Goal: Check status: Check status

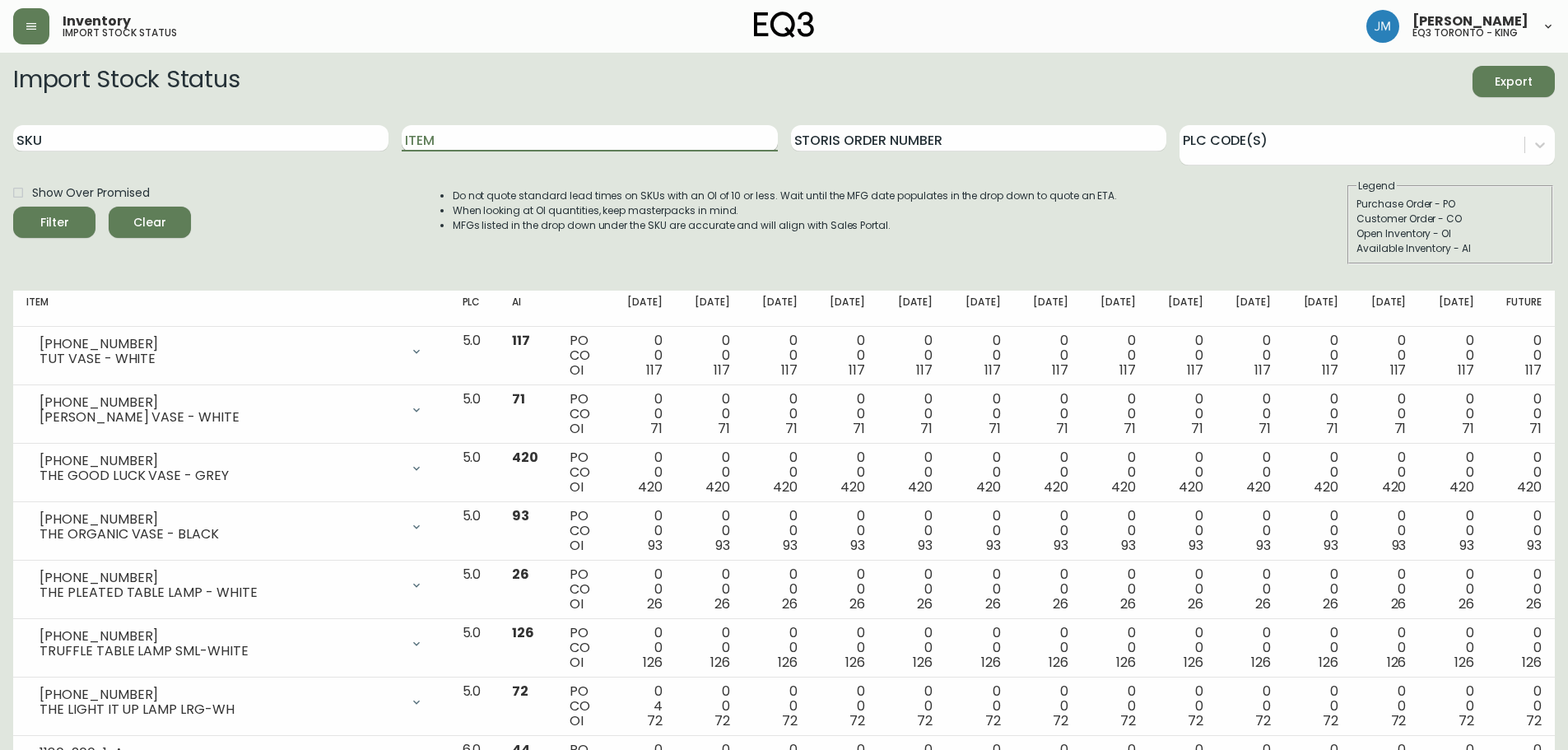
click at [490, 135] on input "Item" at bounding box center [589, 138] width 375 height 26
click at [13, 206] on button "Filter" at bounding box center [54, 222] width 83 height 31
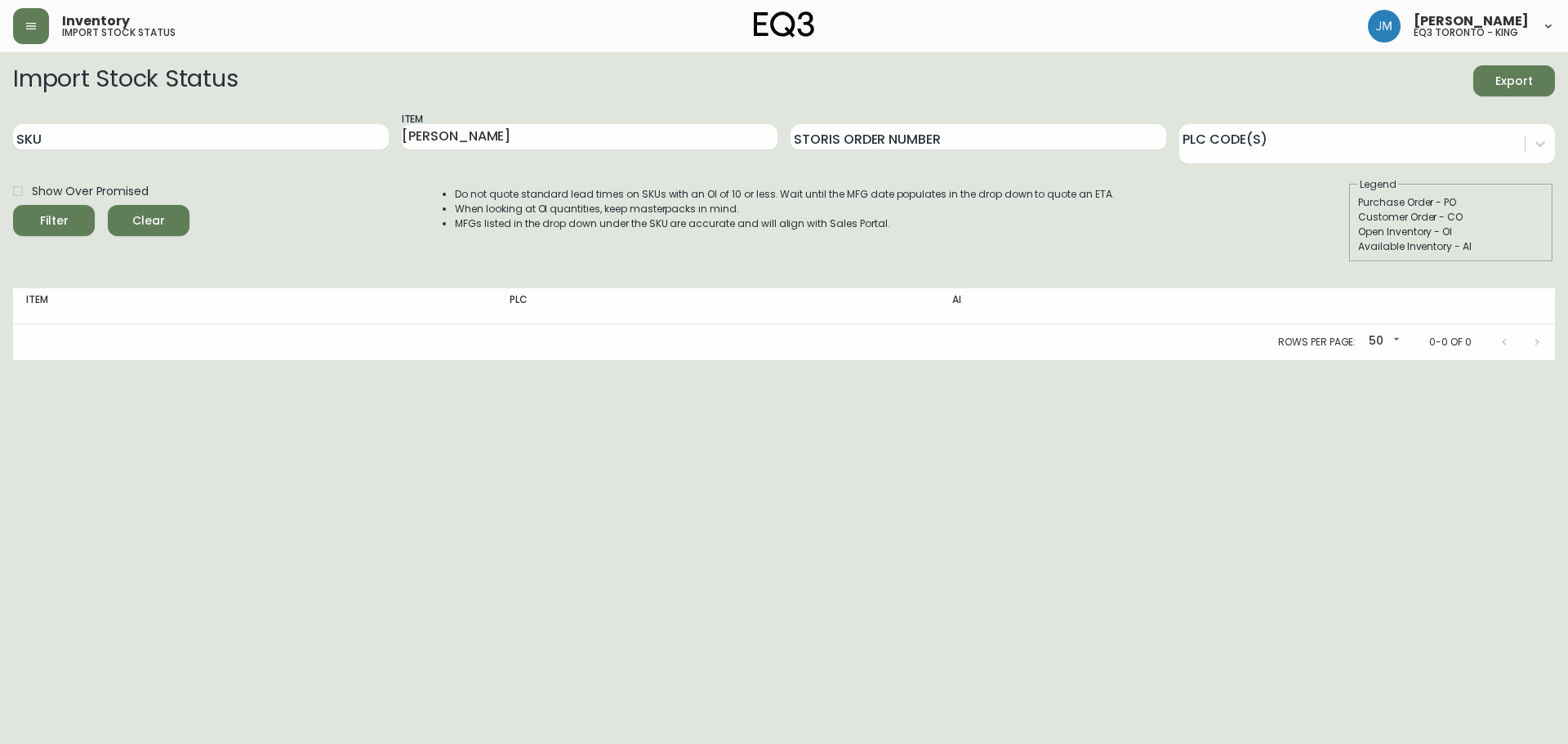
click at [496, 151] on div "Item [PERSON_NAME]" at bounding box center [589, 137] width 375 height 53
click at [484, 142] on input "[PERSON_NAME]" at bounding box center [589, 137] width 375 height 26
click at [13, 205] on button "Filter" at bounding box center [53, 220] width 82 height 31
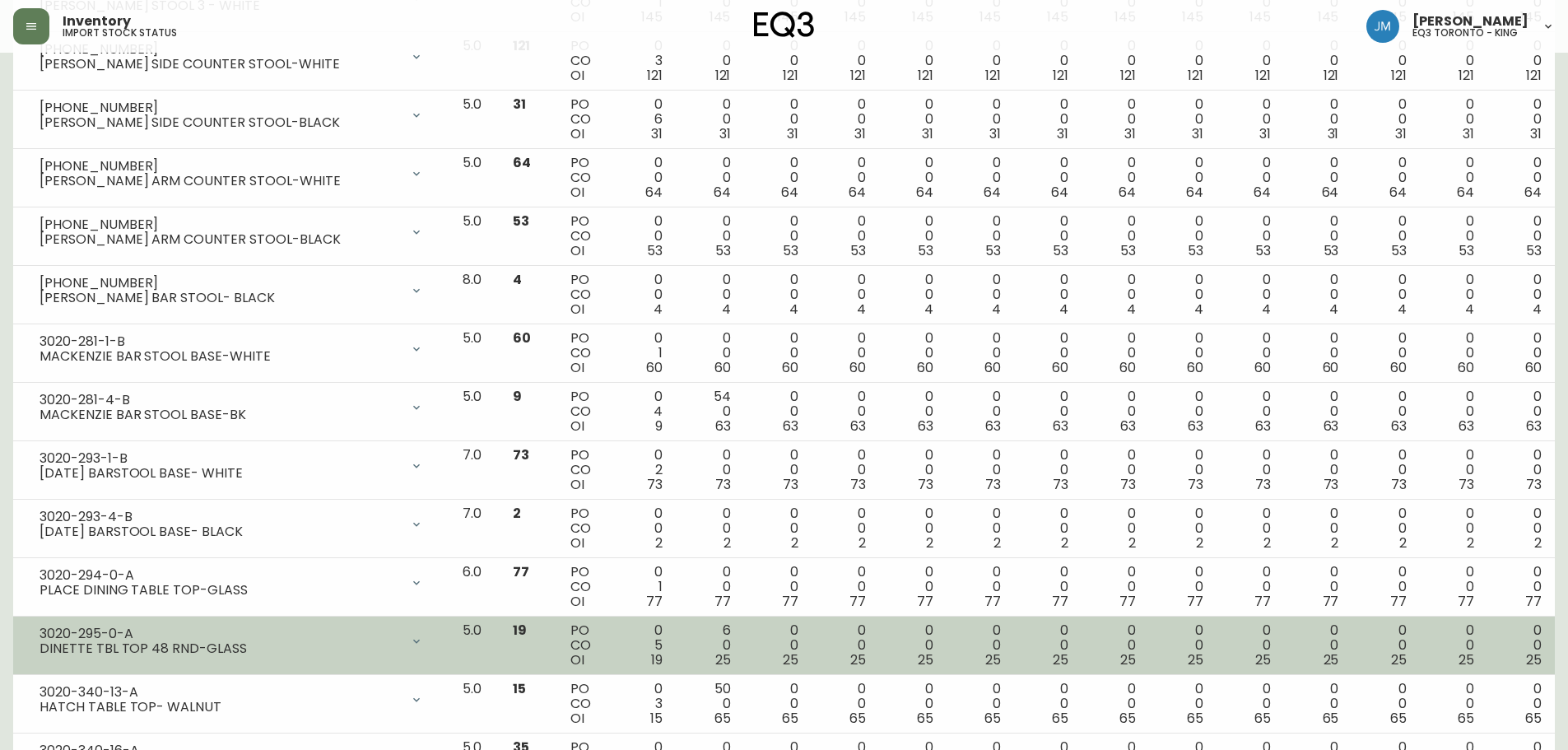
scroll to position [2535, 0]
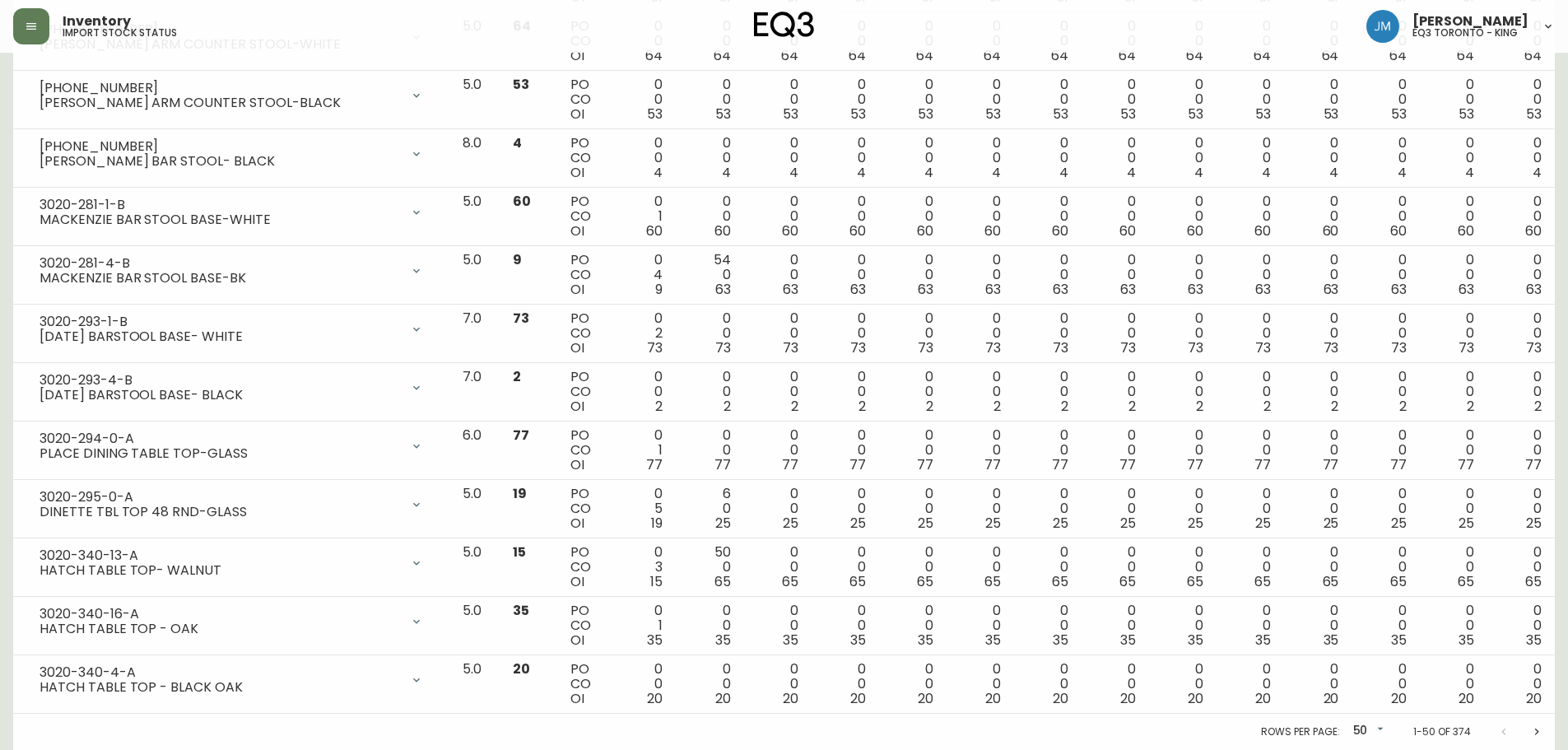
click at [1535, 731] on icon "Next page" at bounding box center [1536, 732] width 13 height 13
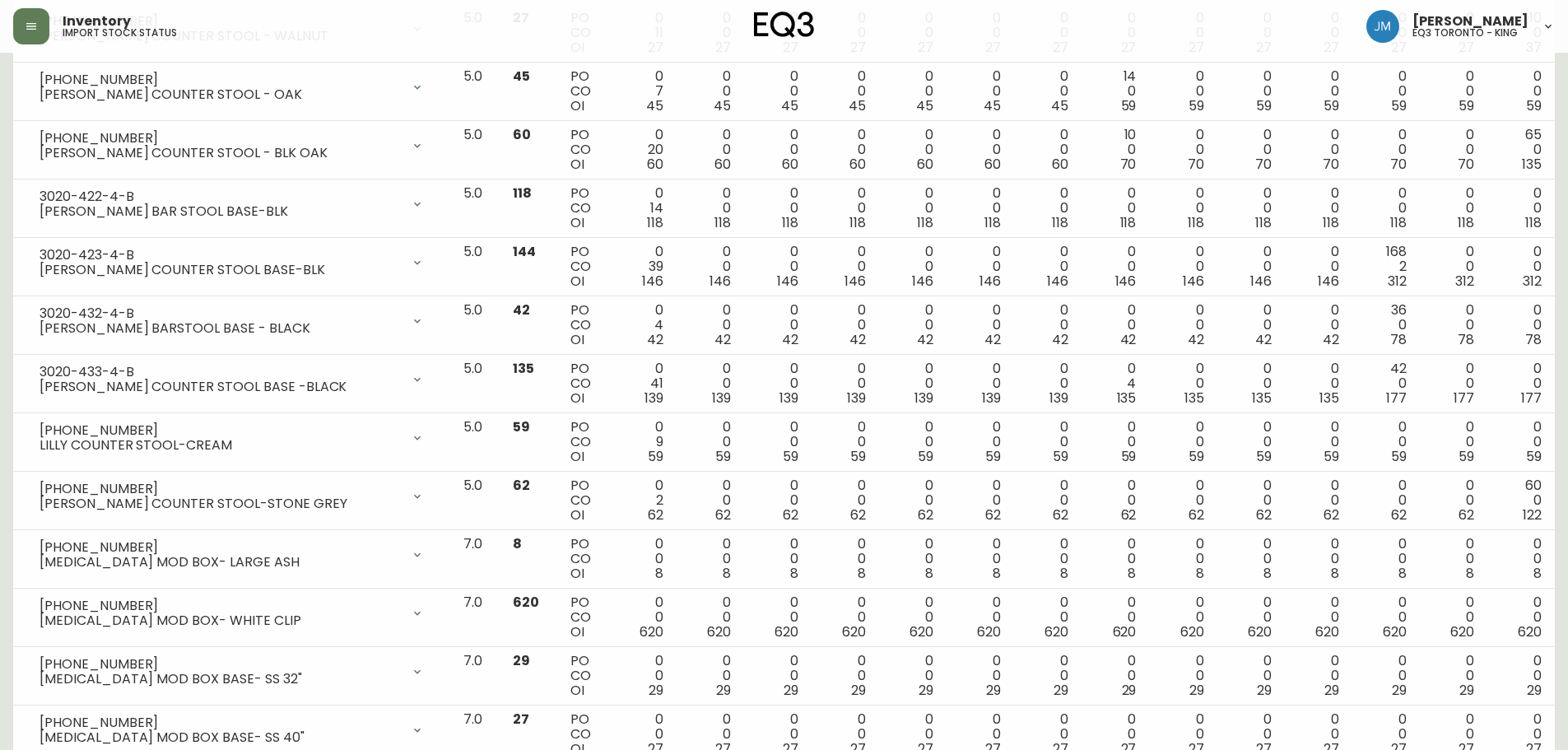
scroll to position [0, 0]
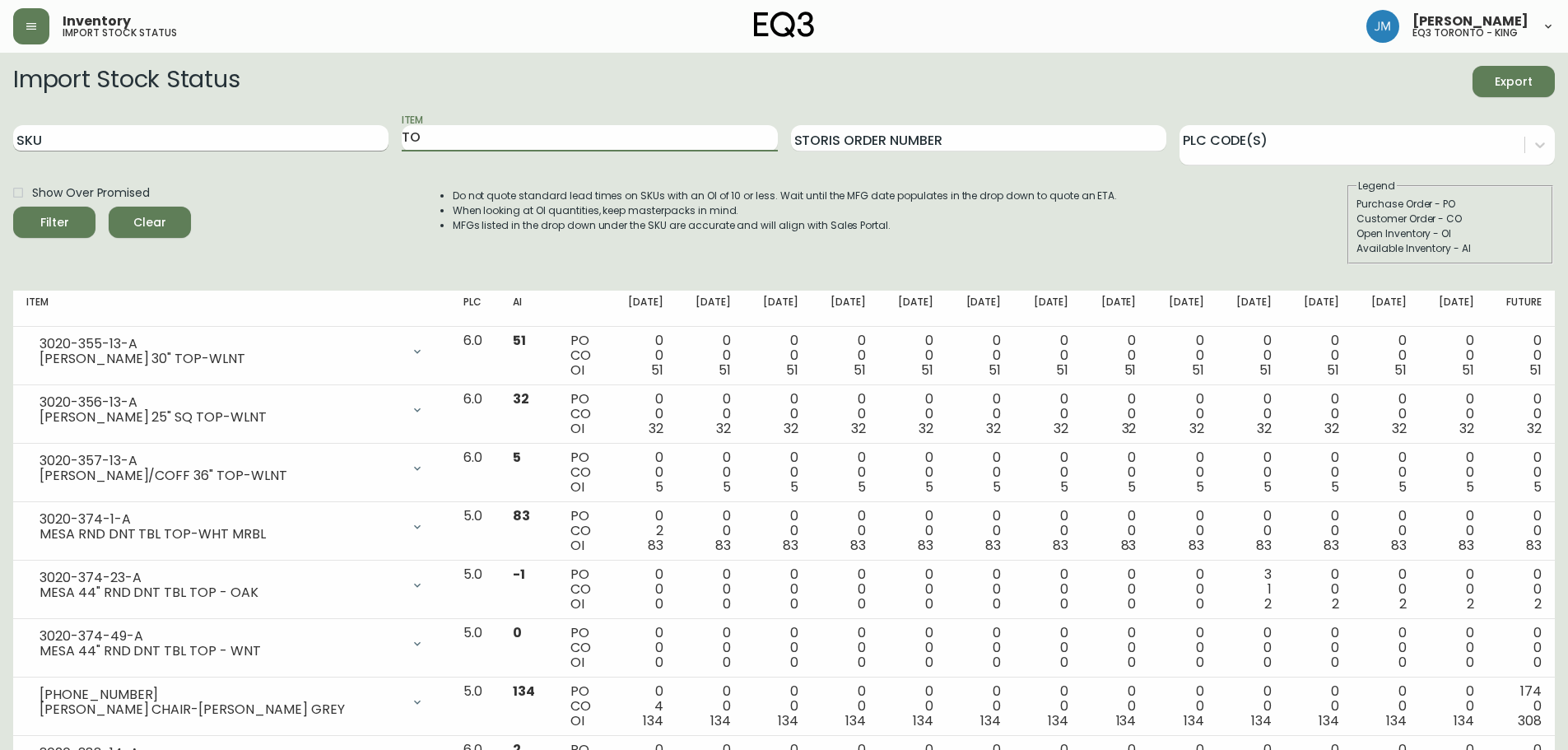
drag, startPoint x: 483, startPoint y: 137, endPoint x: 285, endPoint y: 134, distance: 198.0
click at [283, 137] on div "SKU Item TO Storis Order Number PLC Code(s)" at bounding box center [784, 138] width 1542 height 54
click at [13, 206] on button "Filter" at bounding box center [54, 222] width 83 height 31
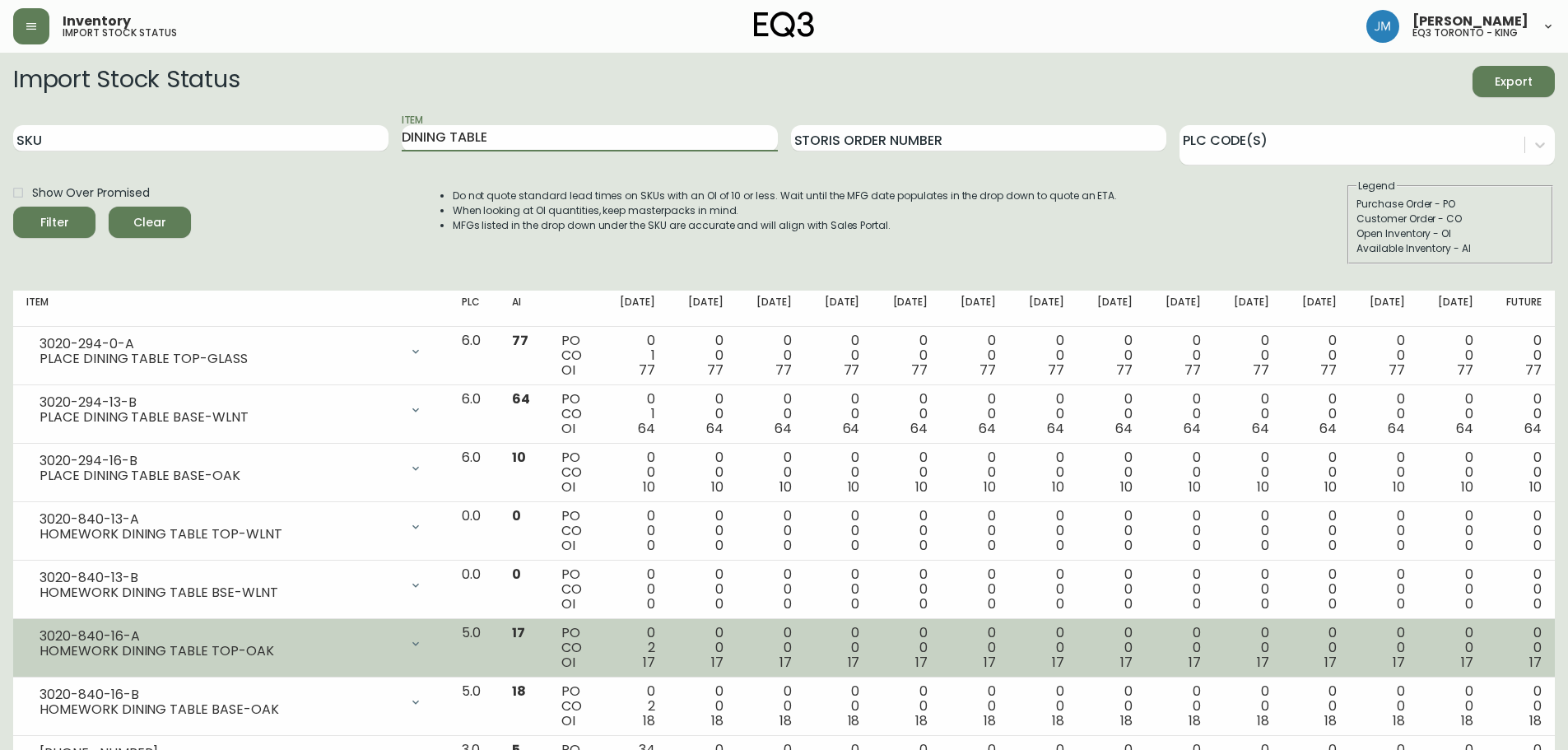
scroll to position [139, 0]
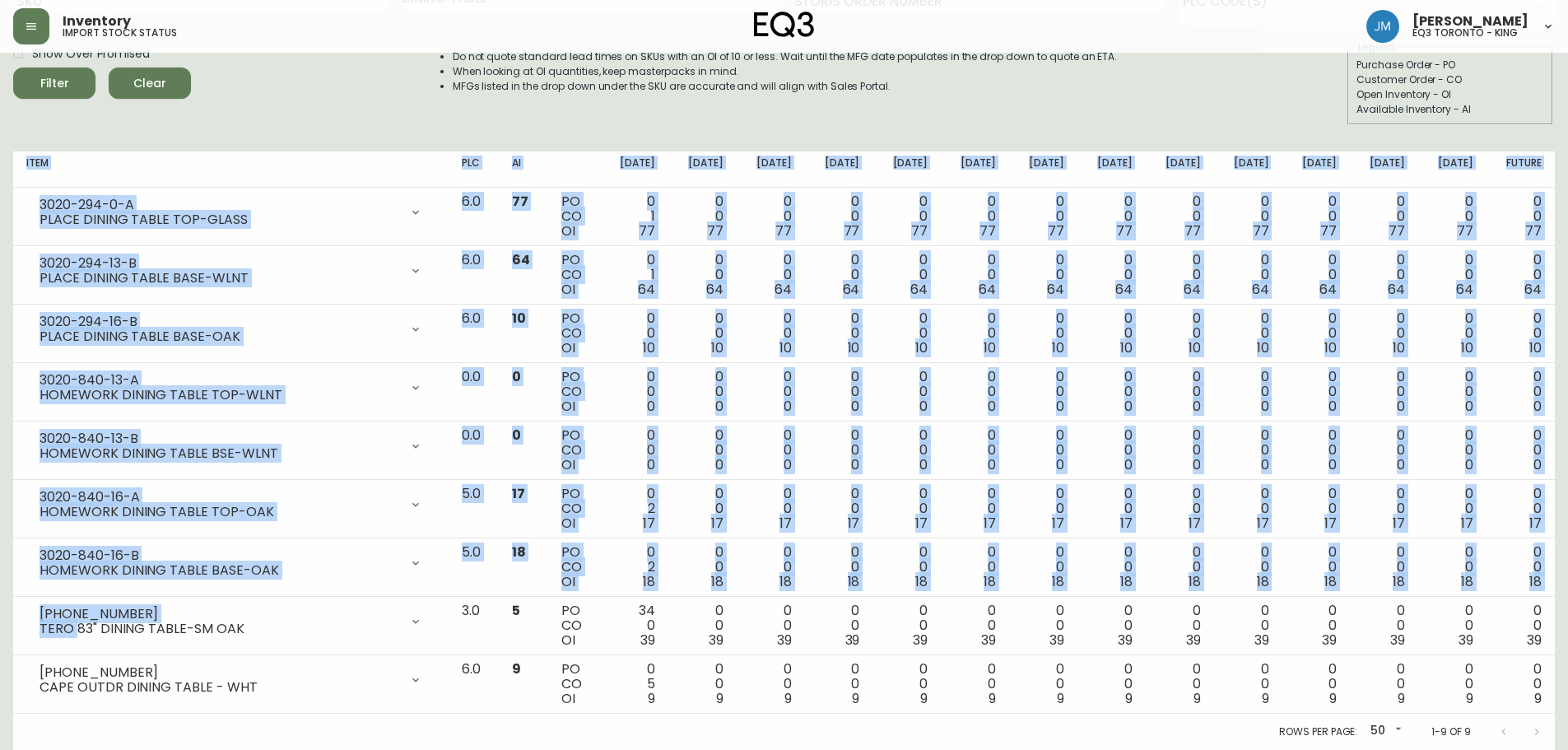
drag, startPoint x: 75, startPoint y: 627, endPoint x: 6, endPoint y: 643, distance: 70.8
click at [6, 643] on main "Import Stock Status Export SKU Item DINING TABLE Storis Order Number PLC Code(s…" at bounding box center [784, 332] width 1568 height 836
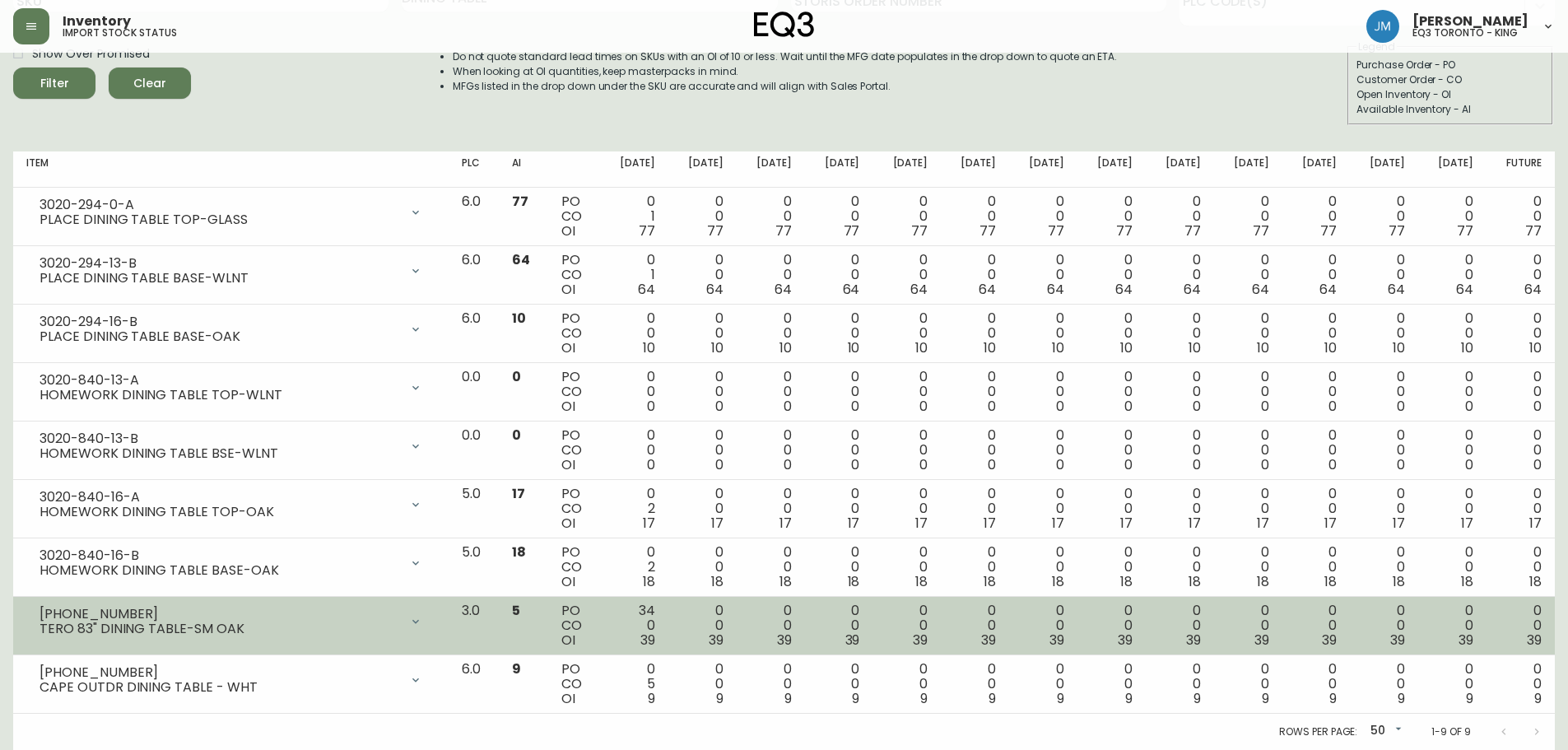
click at [152, 622] on div "TERO 83" DINING TABLE-SM OAK" at bounding box center [219, 629] width 360 height 15
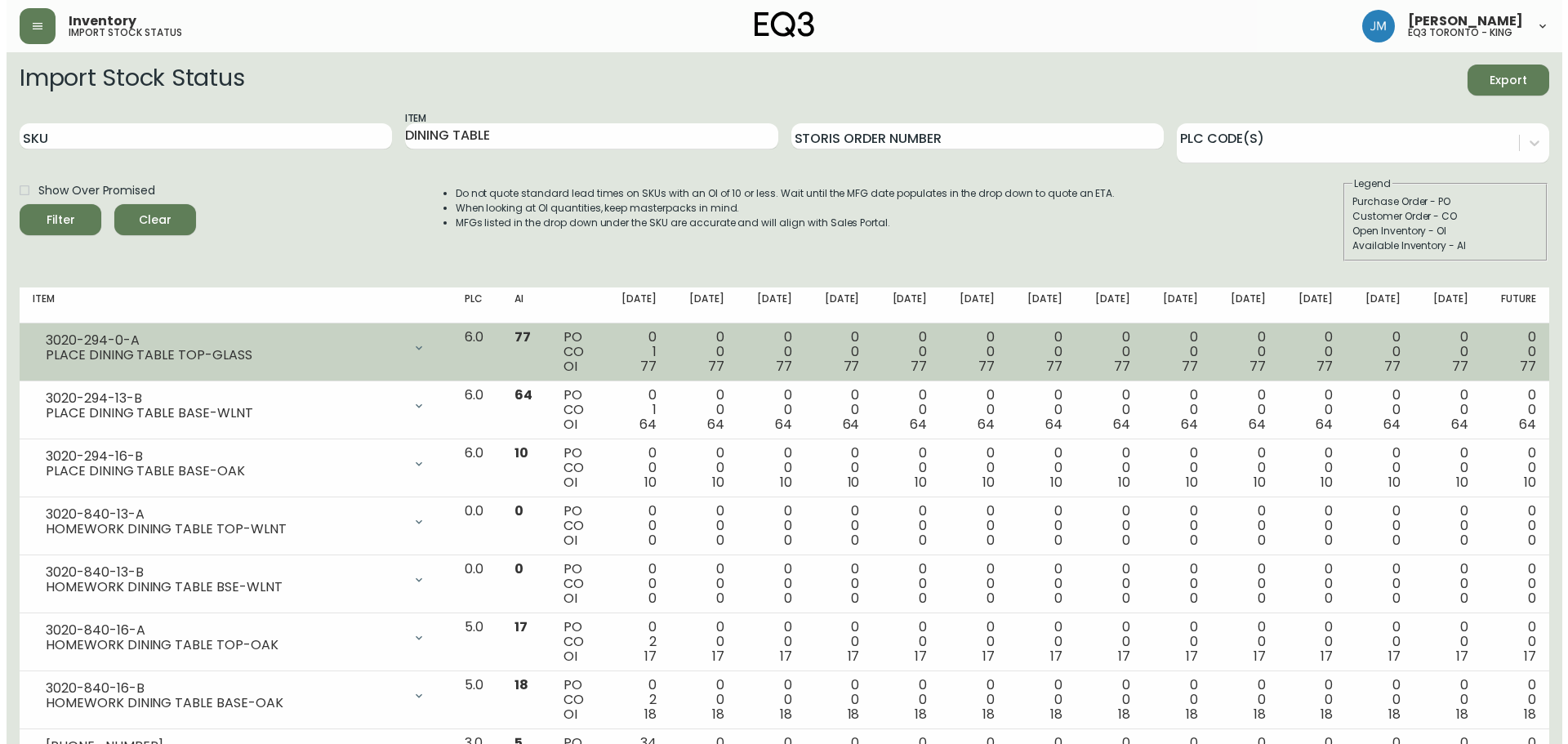
scroll to position [0, 0]
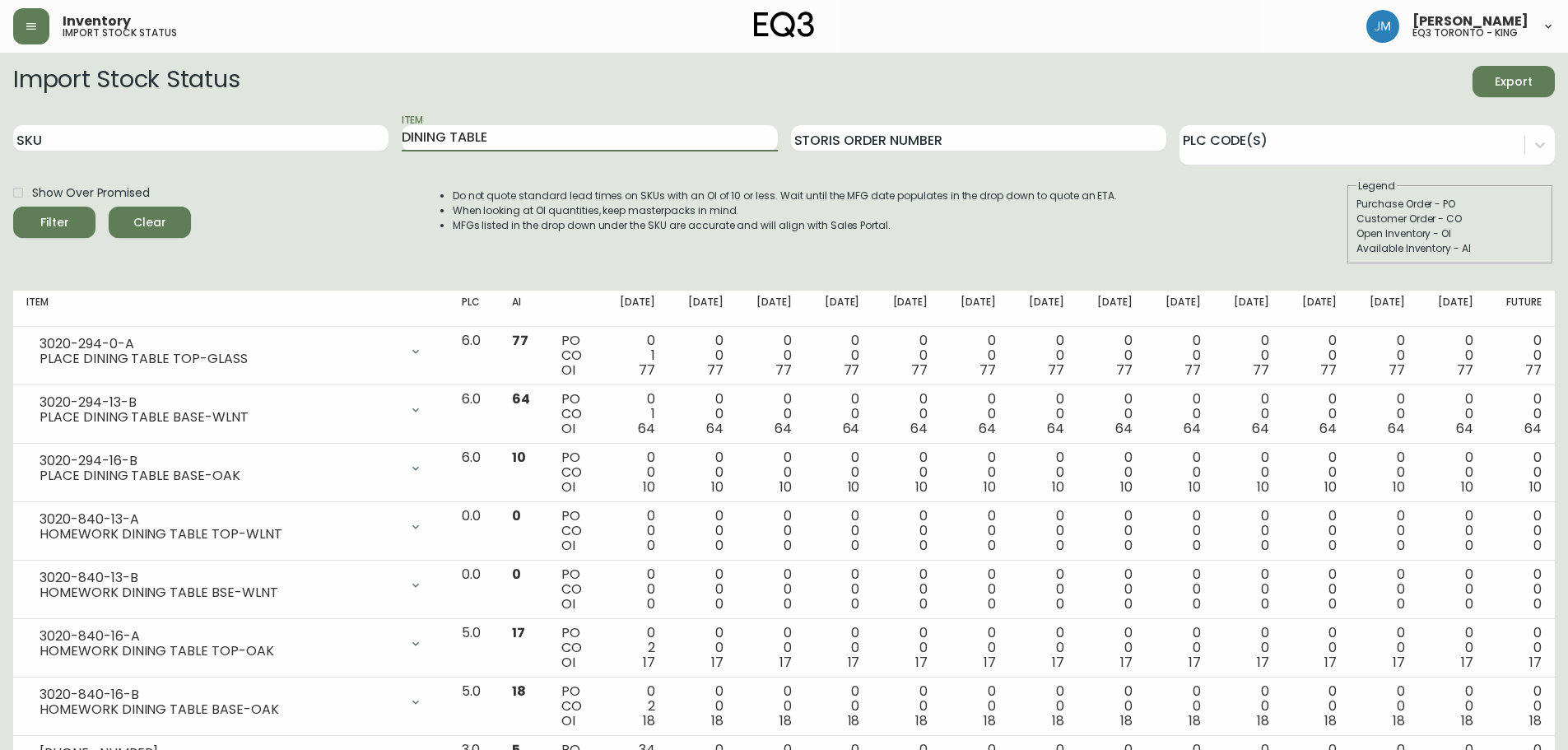
drag, startPoint x: 536, startPoint y: 145, endPoint x: 260, endPoint y: 155, distance: 276.2
click at [260, 155] on div "SKU Item DINING TABLE Storis Order Number PLC Code(s)" at bounding box center [784, 138] width 1542 height 54
type input "TERO"
click at [13, 206] on button "Filter" at bounding box center [54, 222] width 83 height 31
